Goal: Communication & Community: Answer question/provide support

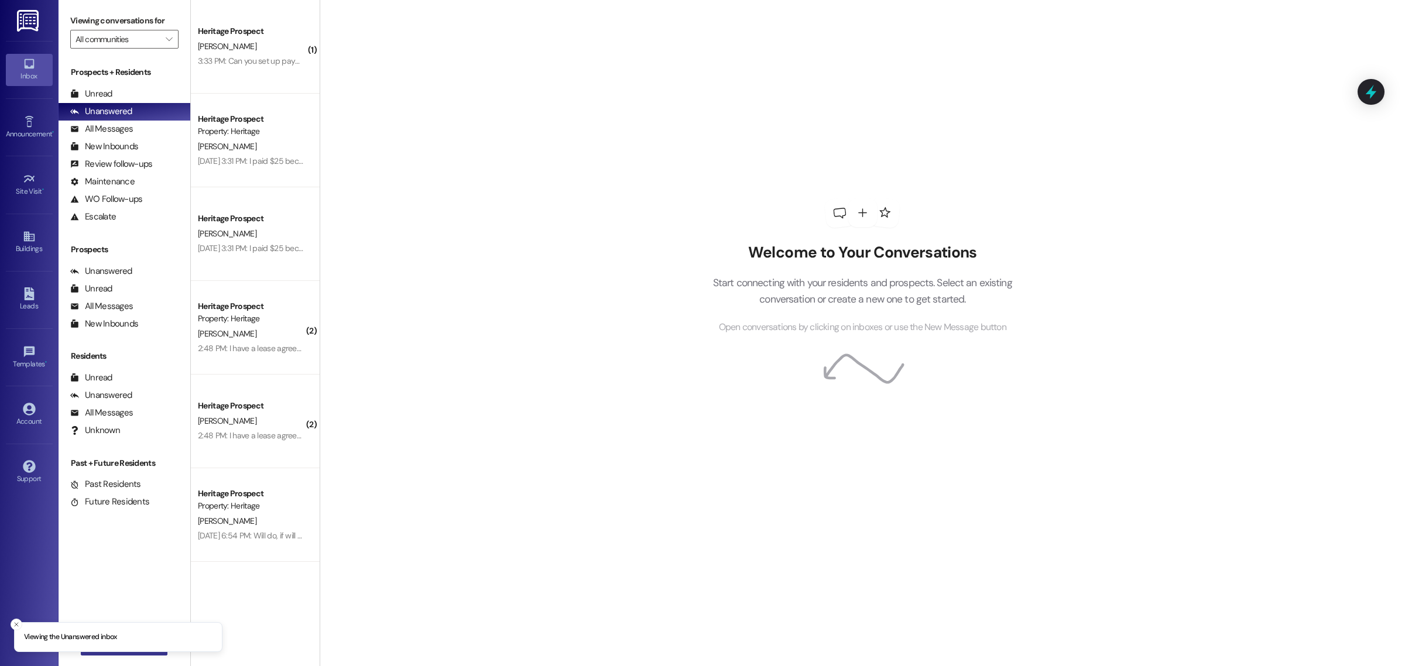
click at [112, 653] on button " New Message" at bounding box center [124, 646] width 87 height 19
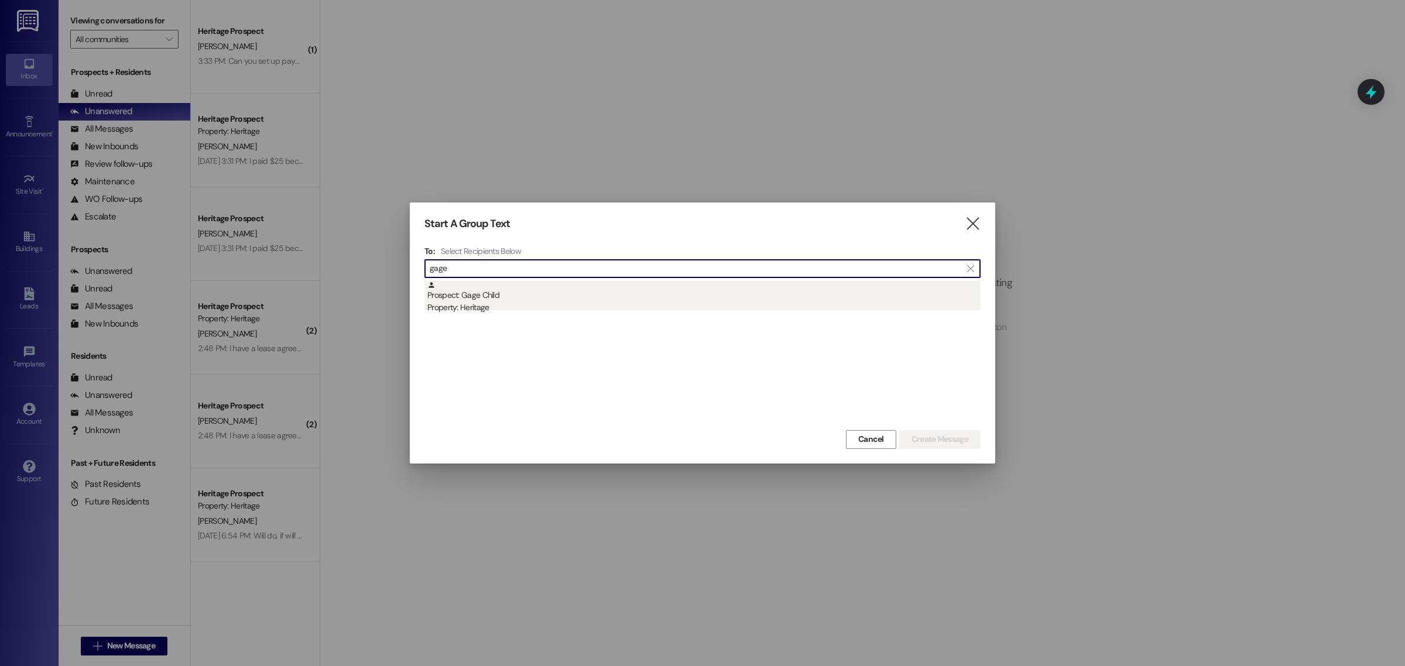
type input "gage"
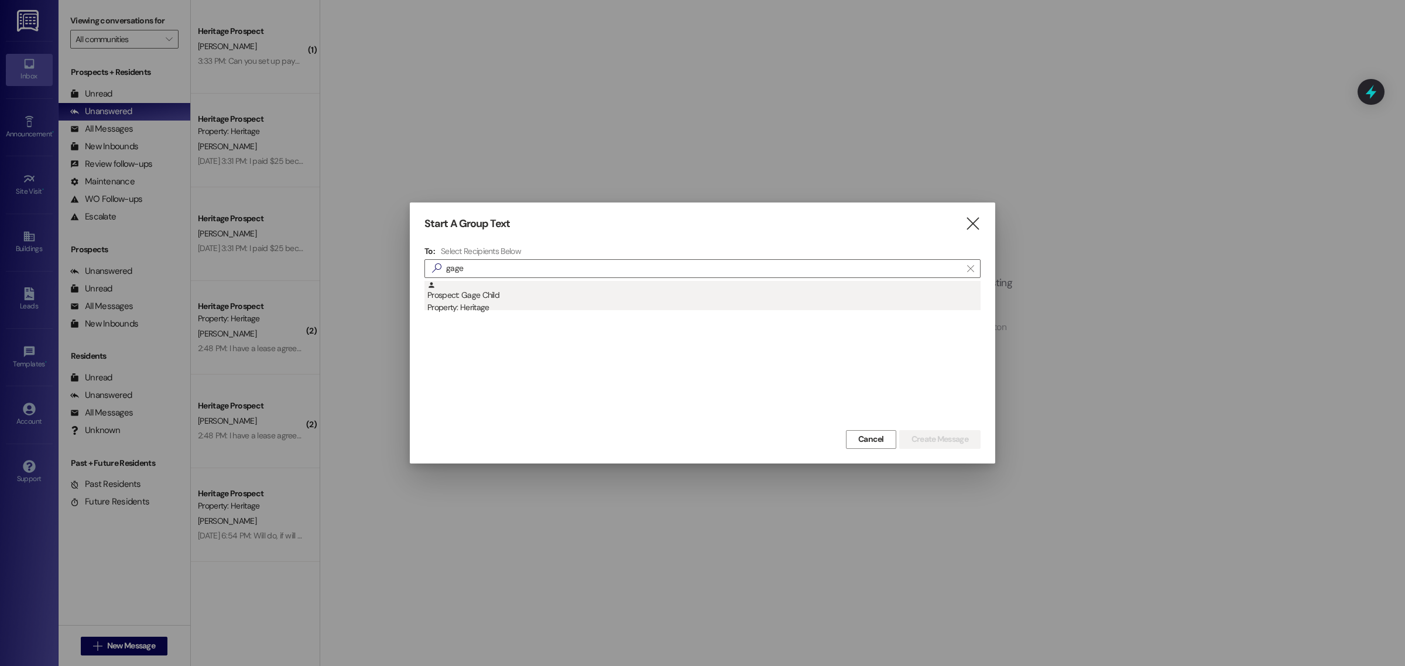
click at [458, 300] on div "Prospect: Gage Child Property: Heritage" at bounding box center [703, 297] width 553 height 33
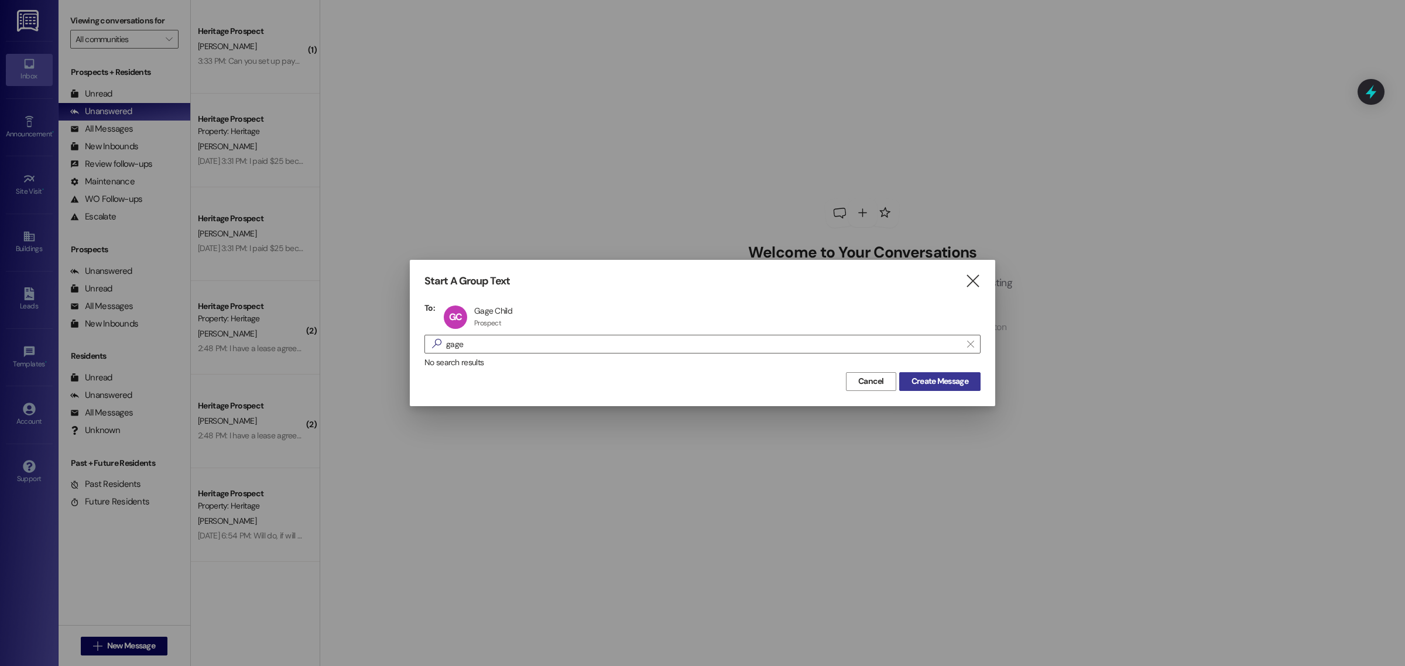
click at [948, 383] on span "Create Message" at bounding box center [939, 381] width 57 height 12
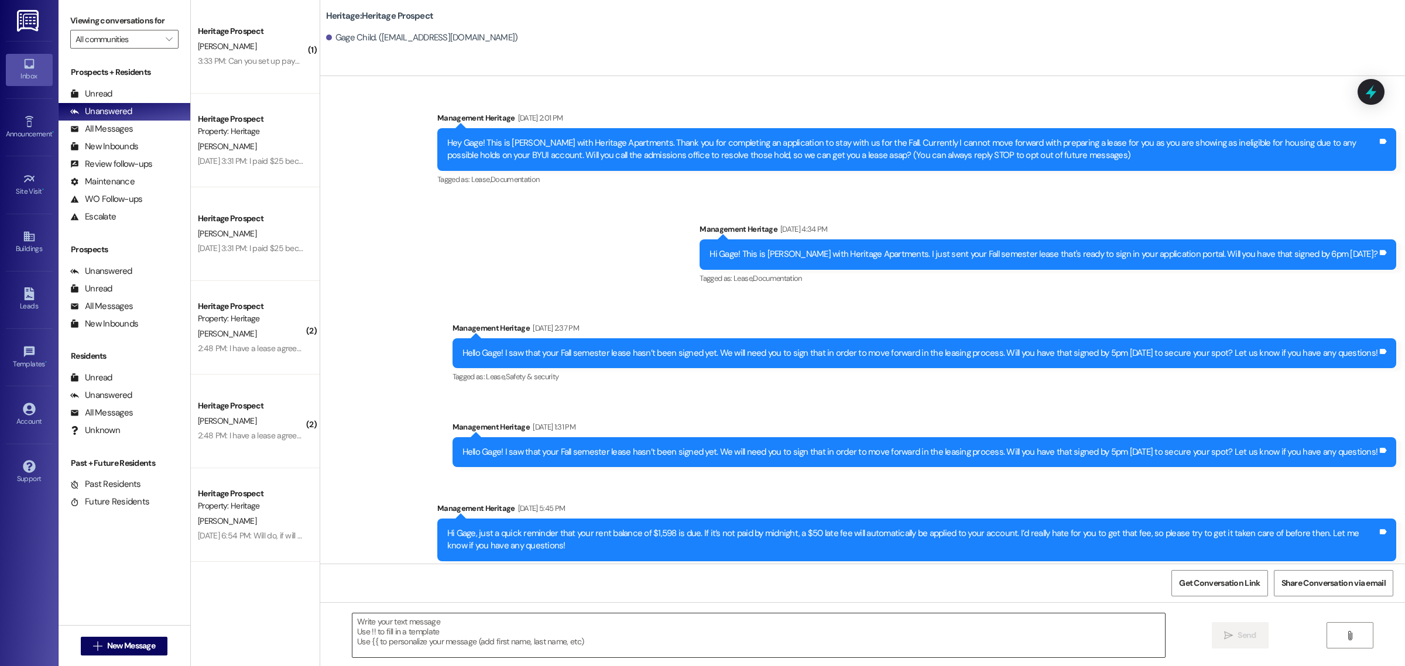
click at [487, 640] on textarea at bounding box center [758, 635] width 812 height 44
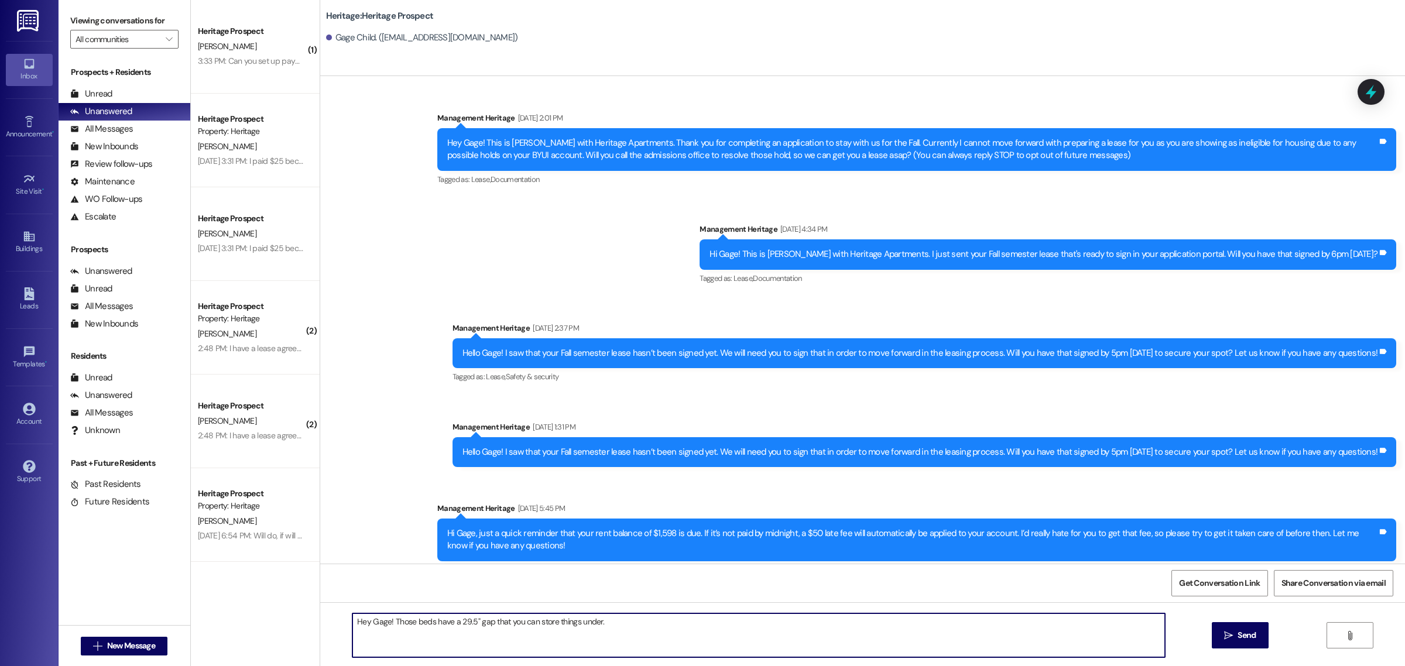
type textarea "Hey Gage! Those beds have a 29.5" gap that you can store things under."
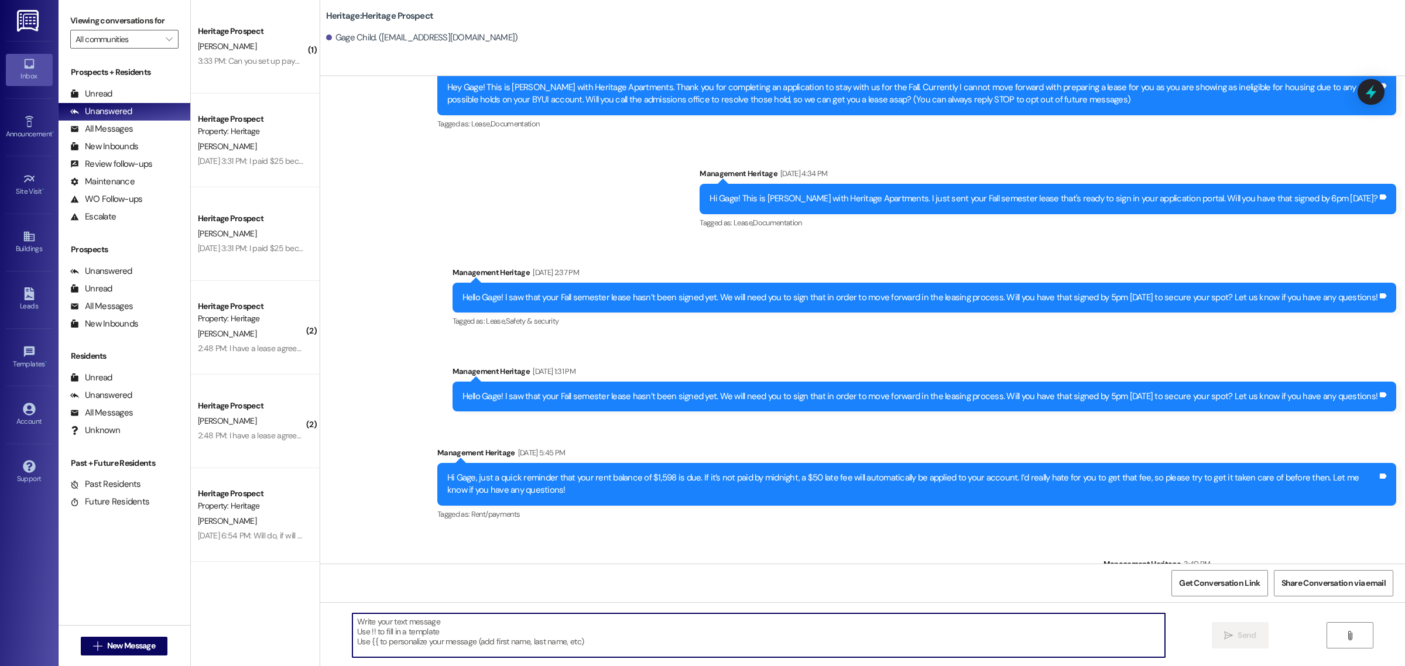
scroll to position [105, 0]
